Goal: Information Seeking & Learning: Learn about a topic

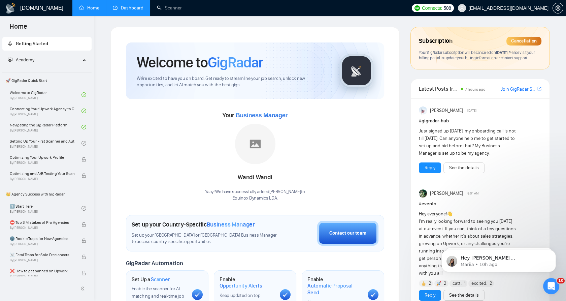
click at [143, 6] on link "Dashboard" at bounding box center [128, 8] width 31 height 6
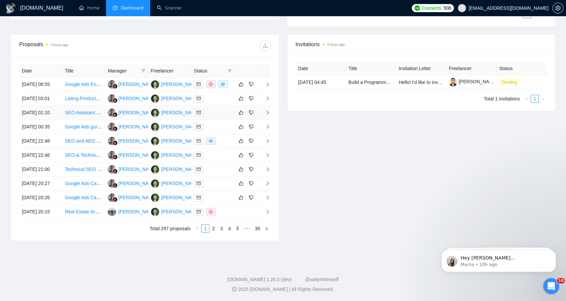
scroll to position [262, 0]
click at [213, 232] on link "2" at bounding box center [213, 228] width 7 height 7
click at [205, 232] on link "1" at bounding box center [205, 228] width 7 height 7
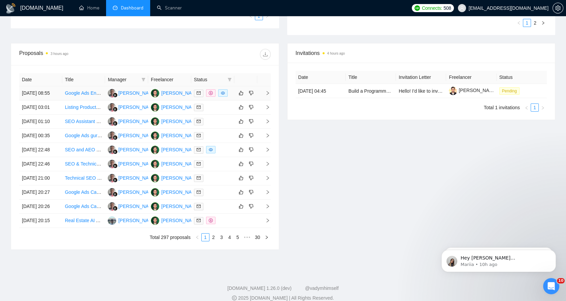
click at [207, 100] on td at bounding box center [212, 93] width 43 height 14
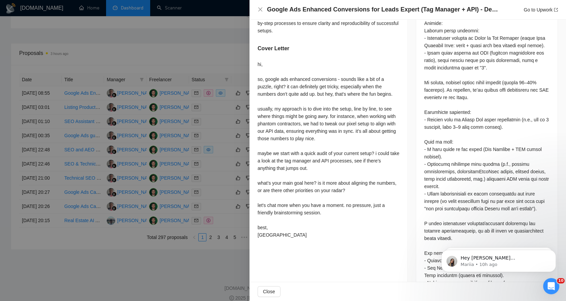
scroll to position [337, 0]
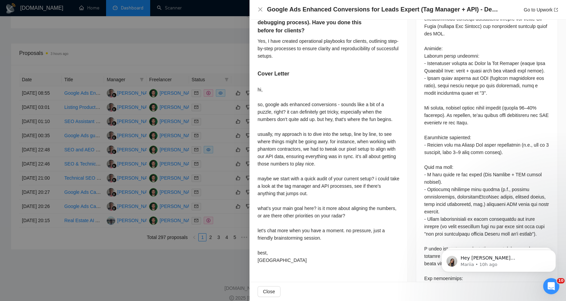
click at [197, 94] on div at bounding box center [283, 150] width 566 height 301
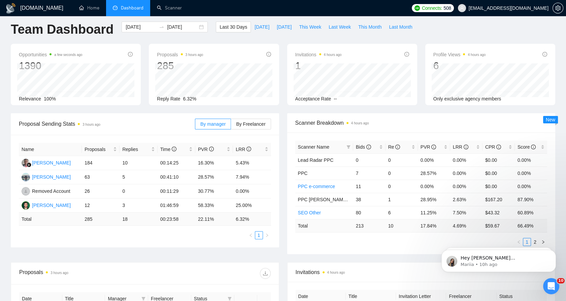
scroll to position [0, 0]
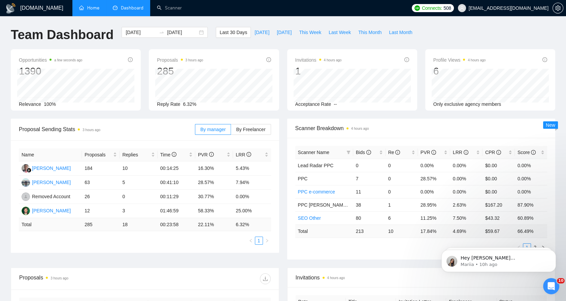
click at [97, 8] on link "Home" at bounding box center [89, 8] width 20 height 6
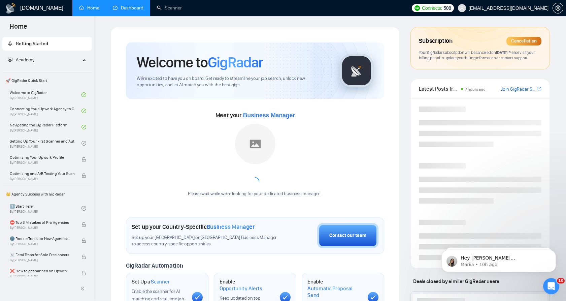
click at [139, 8] on link "Dashboard" at bounding box center [128, 8] width 31 height 6
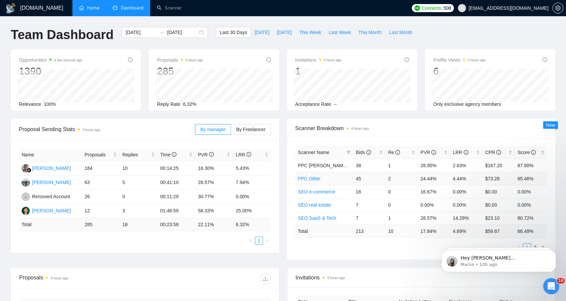
click at [423, 178] on td "24.44%" at bounding box center [434, 178] width 32 height 13
drag, startPoint x: 423, startPoint y: 178, endPoint x: 442, endPoint y: 178, distance: 19.2
click at [442, 178] on td "24.44%" at bounding box center [434, 178] width 32 height 13
drag, startPoint x: 442, startPoint y: 178, endPoint x: 473, endPoint y: 177, distance: 31.0
click at [473, 177] on td "4.44%" at bounding box center [466, 178] width 32 height 13
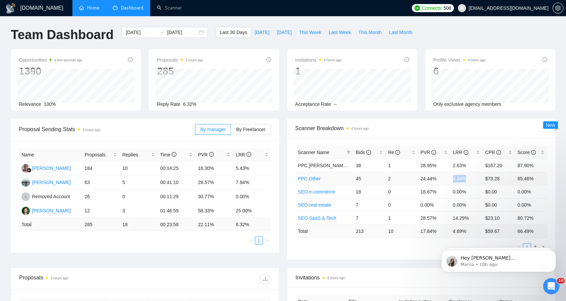
drag, startPoint x: 471, startPoint y: 177, endPoint x: 453, endPoint y: 176, distance: 18.6
click at [453, 176] on td "4.44%" at bounding box center [466, 178] width 32 height 13
drag, startPoint x: 453, startPoint y: 176, endPoint x: 454, endPoint y: 182, distance: 5.6
click at [454, 182] on td "4.44%" at bounding box center [466, 178] width 32 height 13
click at [454, 180] on td "4.44%" at bounding box center [466, 178] width 32 height 13
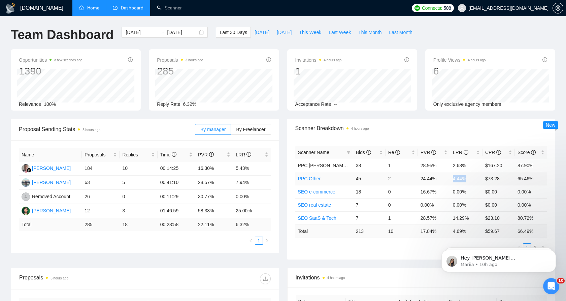
drag, startPoint x: 454, startPoint y: 180, endPoint x: 468, endPoint y: 180, distance: 14.5
click at [468, 180] on td "4.44%" at bounding box center [466, 178] width 32 height 13
drag, startPoint x: 468, startPoint y: 180, endPoint x: 416, endPoint y: 178, distance: 52.2
click at [416, 178] on td "2" at bounding box center [402, 178] width 32 height 13
drag, startPoint x: 412, startPoint y: 179, endPoint x: 441, endPoint y: 180, distance: 28.3
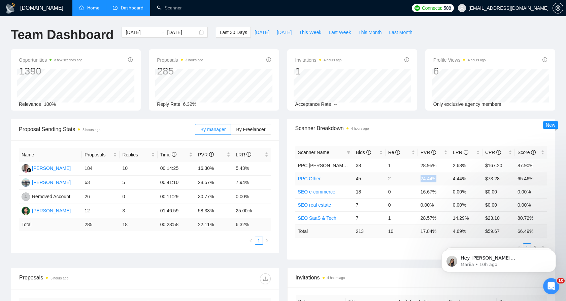
click at [441, 180] on tr "PPC Other 45 2 24.44% 4.44% $73.28 65.46%" at bounding box center [421, 178] width 252 height 13
drag, startPoint x: 441, startPoint y: 180, endPoint x: 407, endPoint y: 178, distance: 33.8
click at [407, 178] on td "2" at bounding box center [402, 178] width 32 height 13
click at [401, 184] on td "2" at bounding box center [402, 178] width 32 height 13
click at [450, 193] on tr "SEO e-commerce 18 0 16.67% 0.00% $0.00 0.00%" at bounding box center [421, 191] width 252 height 13
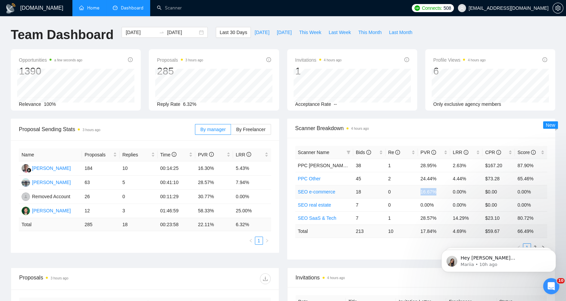
drag, startPoint x: 450, startPoint y: 193, endPoint x: 431, endPoint y: 194, distance: 18.2
click at [432, 194] on td "16.67%" at bounding box center [434, 191] width 32 height 13
click at [423, 193] on td "16.67%" at bounding box center [434, 191] width 32 height 13
click at [438, 128] on span "Scanner Breakdown 4 hours ago" at bounding box center [421, 128] width 252 height 8
click at [171, 5] on link "Scanner" at bounding box center [169, 8] width 25 height 6
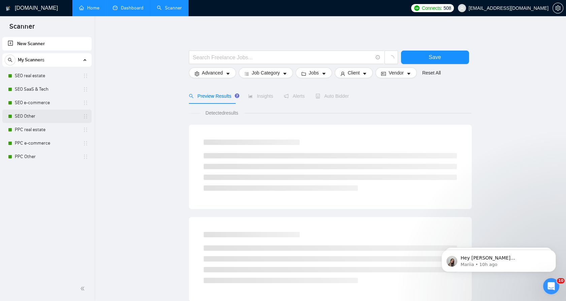
click at [58, 111] on link "SEO Other" at bounding box center [47, 115] width 64 height 13
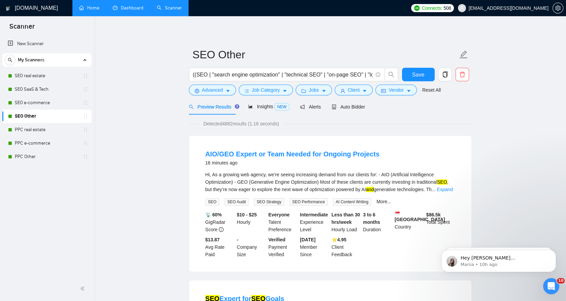
click at [55, 114] on link "SEO Other" at bounding box center [47, 115] width 64 height 13
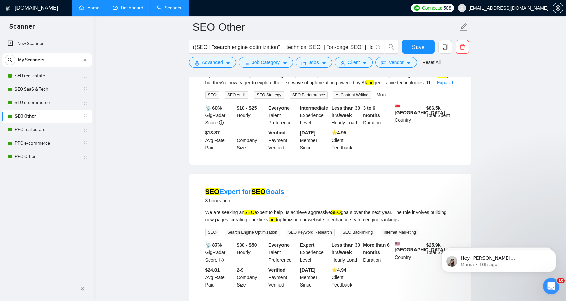
scroll to position [187, 0]
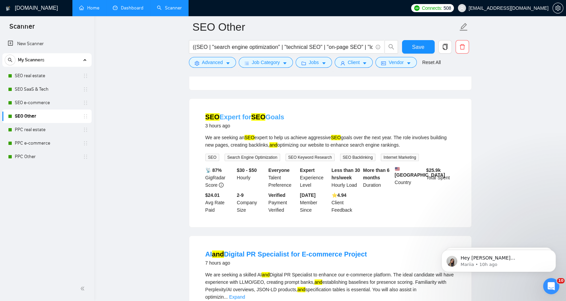
click at [249, 117] on link "SEO Expert for SEO Goals" at bounding box center [244, 116] width 79 height 7
click at [424, 147] on div "We are seeking an SEO expert to help us achieve aggressive SEO goals over the n…" at bounding box center [330, 141] width 250 height 15
drag, startPoint x: 403, startPoint y: 142, endPoint x: 188, endPoint y: 134, distance: 216.1
drag, startPoint x: 188, startPoint y: 134, endPoint x: 279, endPoint y: 140, distance: 91.2
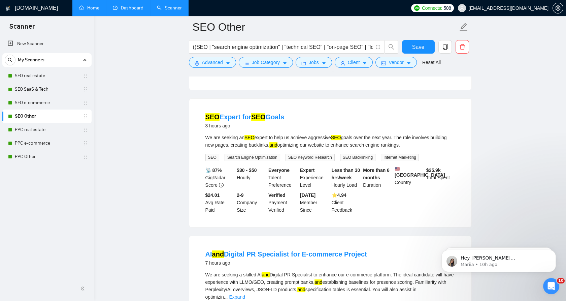
click at [283, 143] on div "We are seeking an SEO expert to help us achieve aggressive SEO goals over the n…" at bounding box center [330, 141] width 250 height 15
click at [275, 138] on div "We are seeking an SEO expert to help us achieve aggressive SEO goals over the n…" at bounding box center [330, 141] width 250 height 15
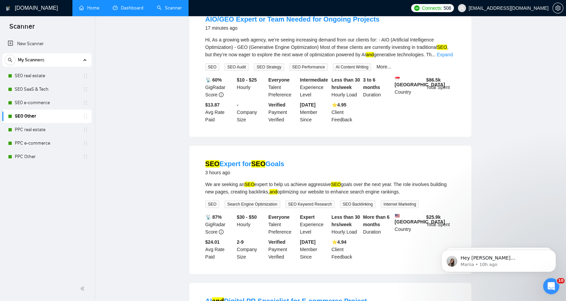
scroll to position [0, 0]
